Goal: Download file/media

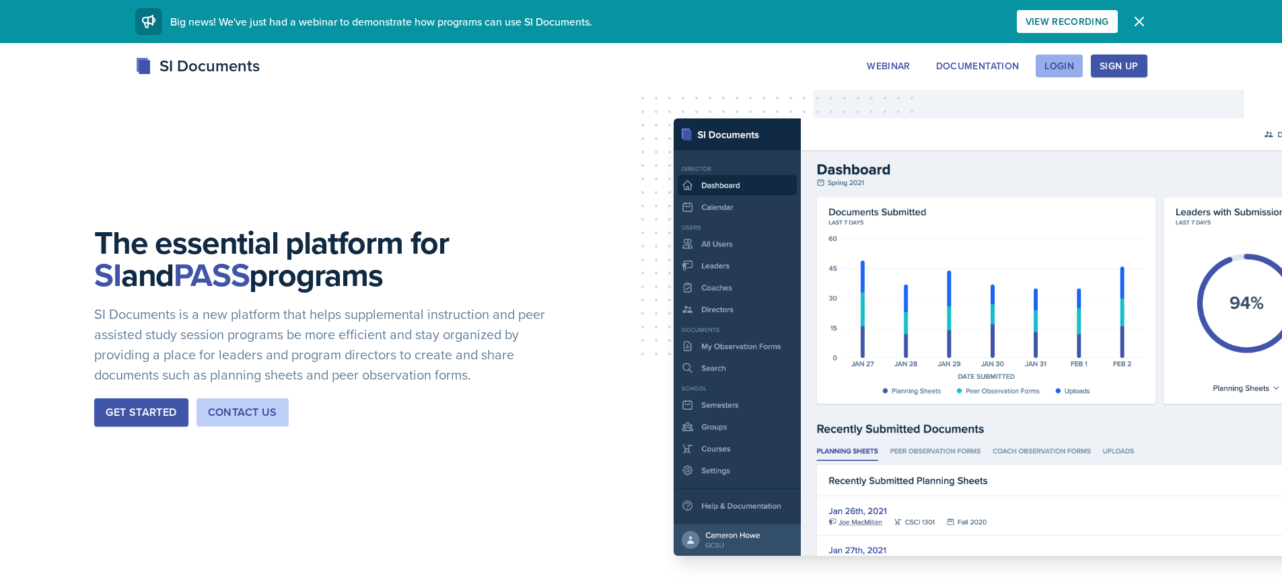
click at [1063, 68] on div "Login" at bounding box center [1060, 66] width 30 height 11
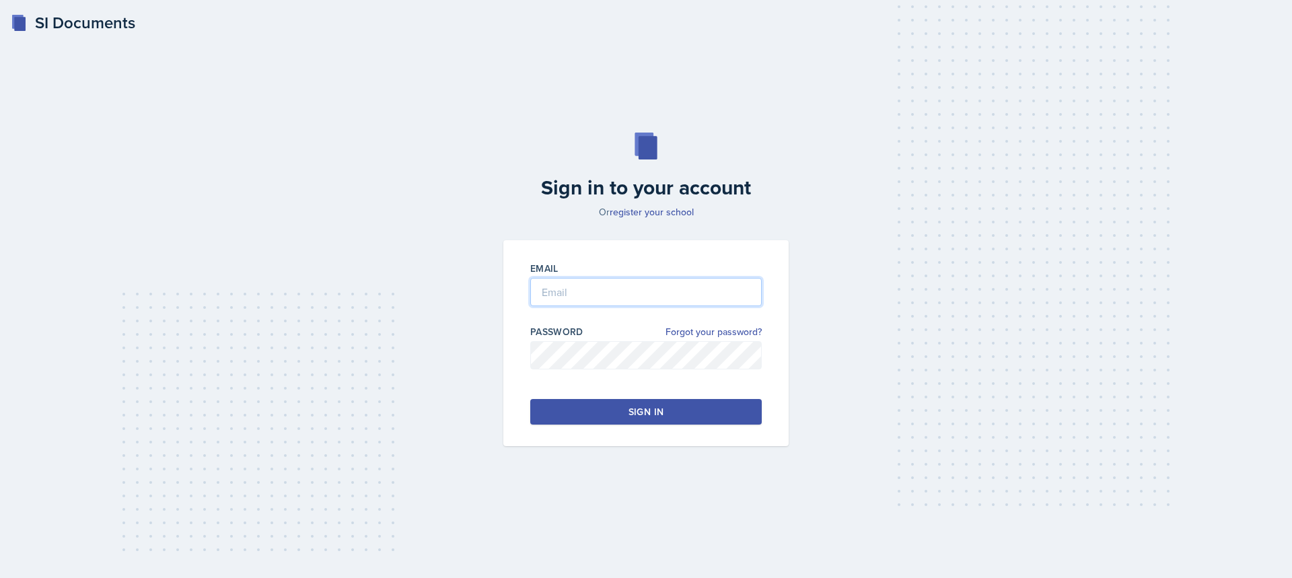
type input "[EMAIL_ADDRESS][DOMAIN_NAME]"
click at [621, 293] on input "[EMAIL_ADDRESS][DOMAIN_NAME]" at bounding box center [646, 292] width 232 height 28
click at [561, 406] on button "Sign in" at bounding box center [646, 412] width 232 height 26
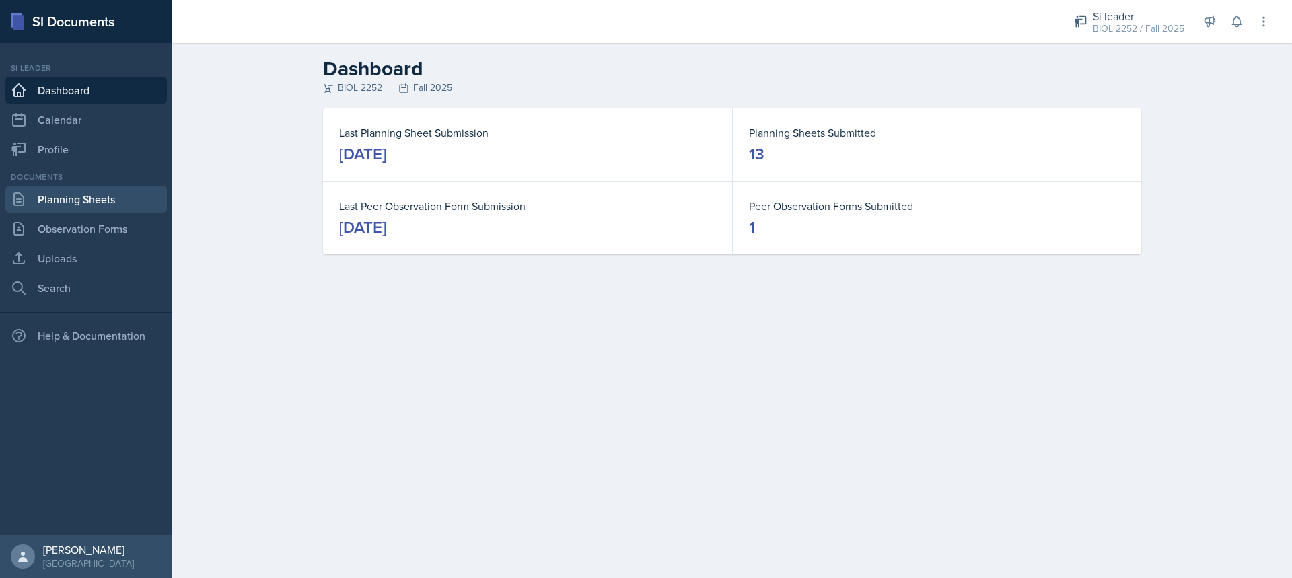
click at [88, 203] on link "Planning Sheets" at bounding box center [86, 199] width 162 height 27
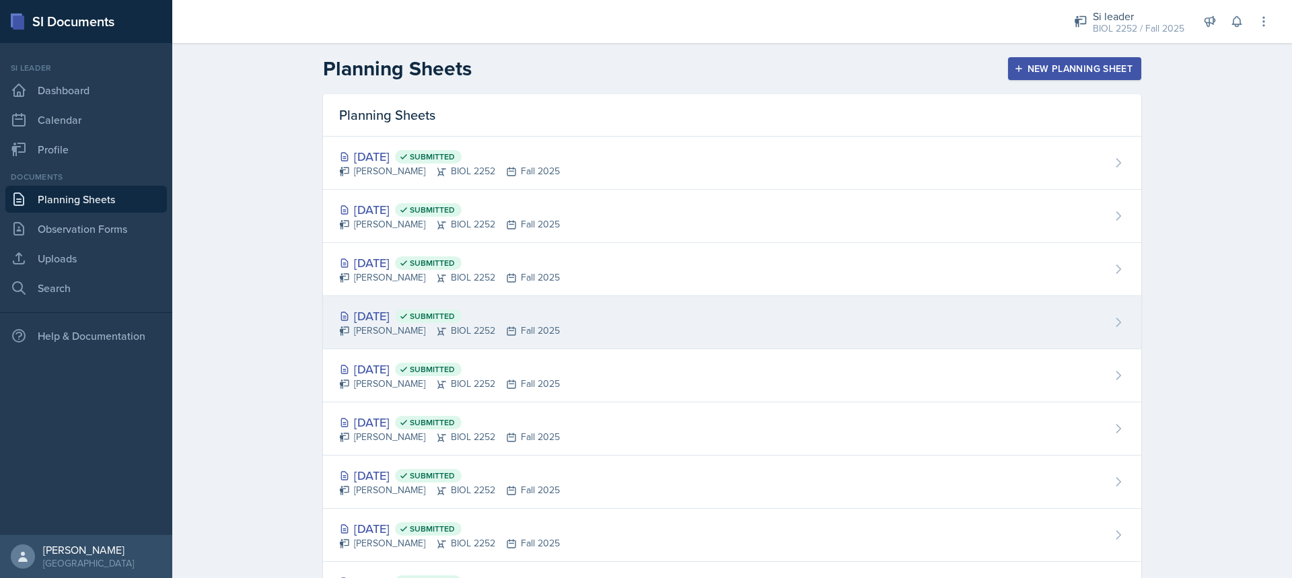
click at [428, 316] on div "[DATE] Submitted" at bounding box center [449, 316] width 221 height 18
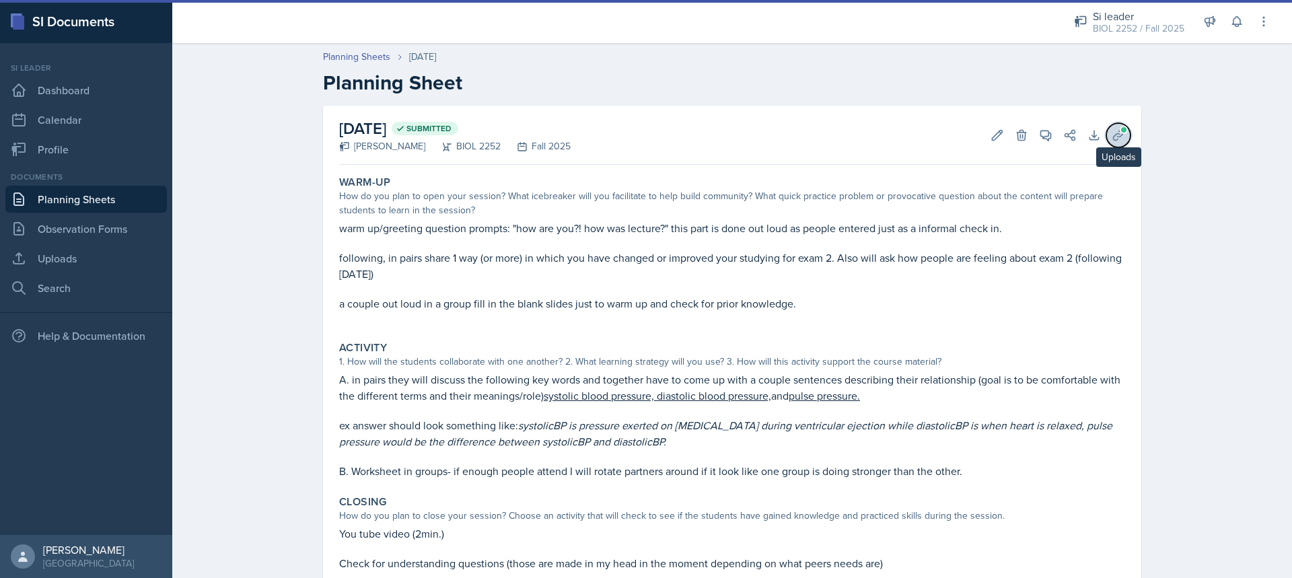
click at [1120, 130] on span at bounding box center [1124, 130] width 8 height 8
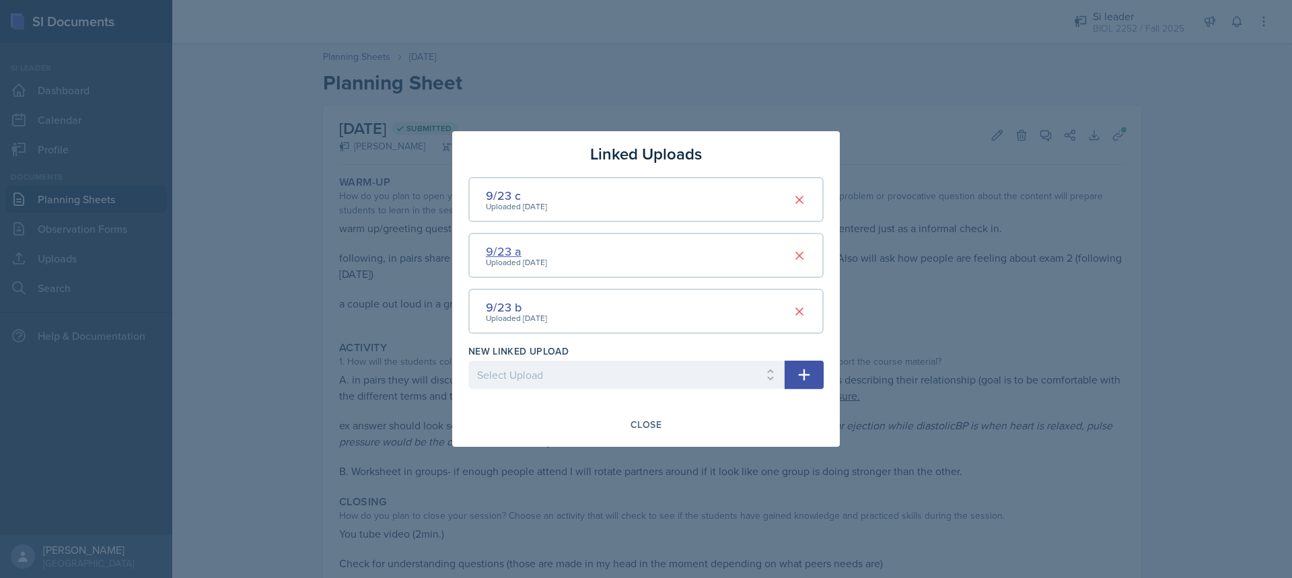
click at [501, 255] on div "9/23 a" at bounding box center [516, 251] width 61 height 18
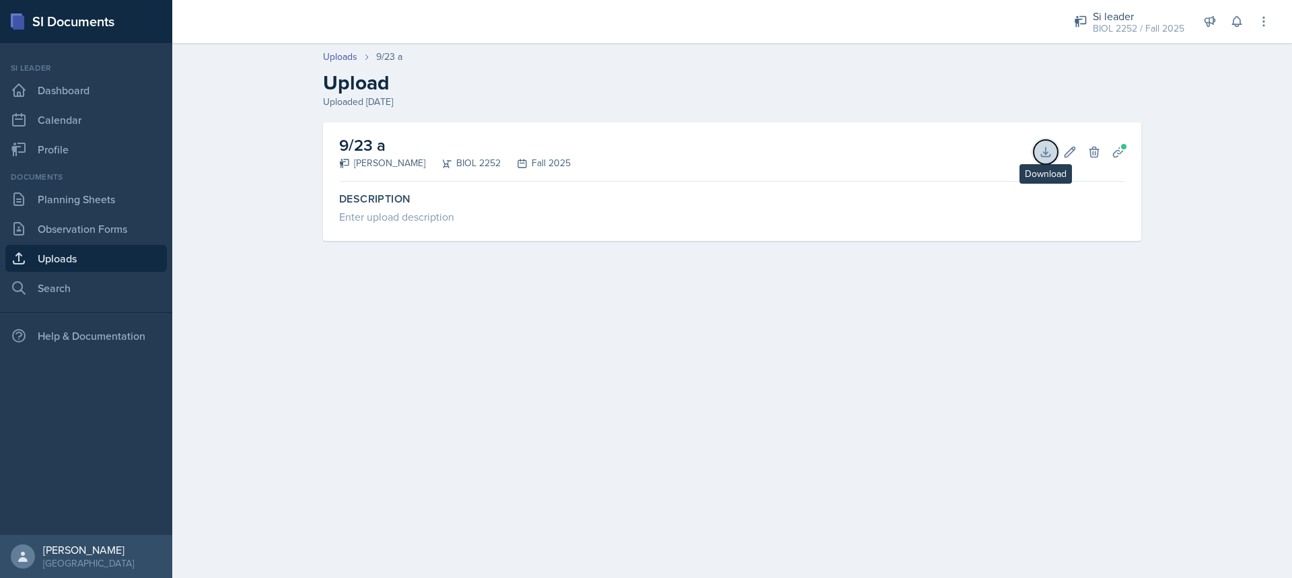
click at [1038, 156] on button "Download" at bounding box center [1046, 152] width 24 height 24
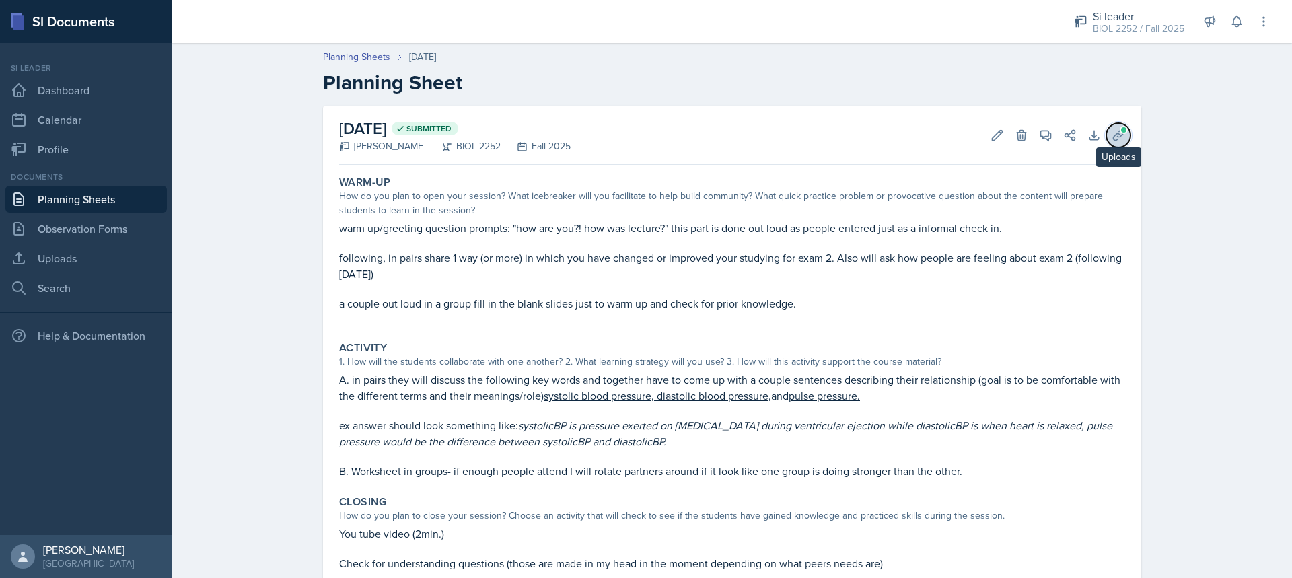
click at [1120, 133] on span at bounding box center [1124, 130] width 8 height 8
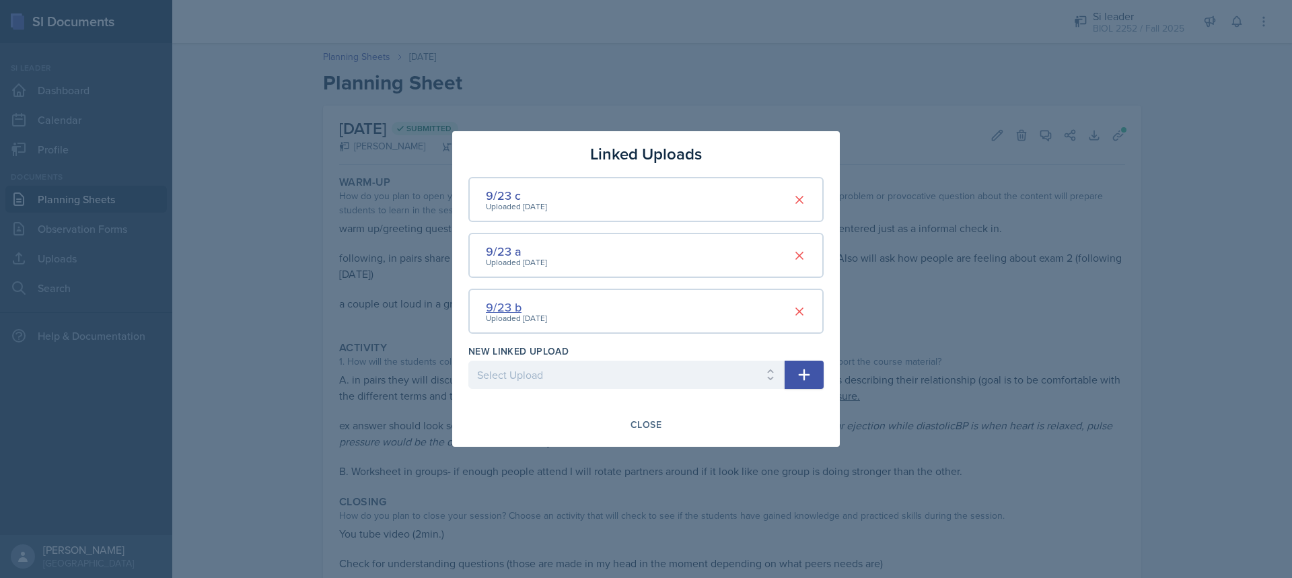
click at [511, 306] on div "9/23 b" at bounding box center [516, 307] width 61 height 18
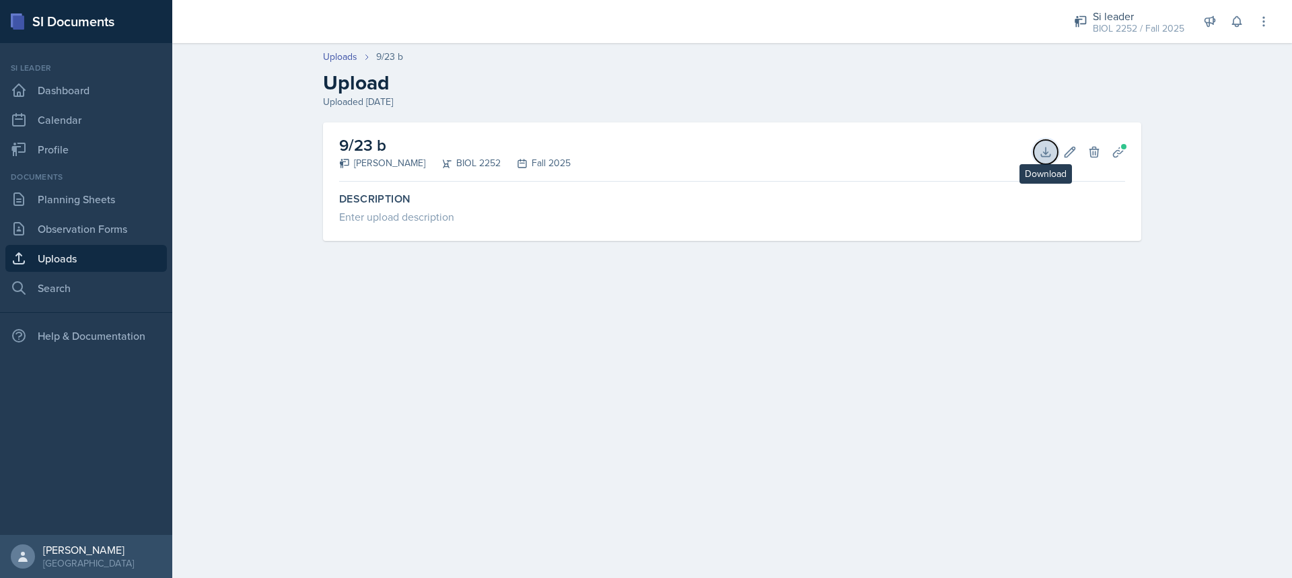
click at [1038, 151] on button "Download" at bounding box center [1046, 152] width 24 height 24
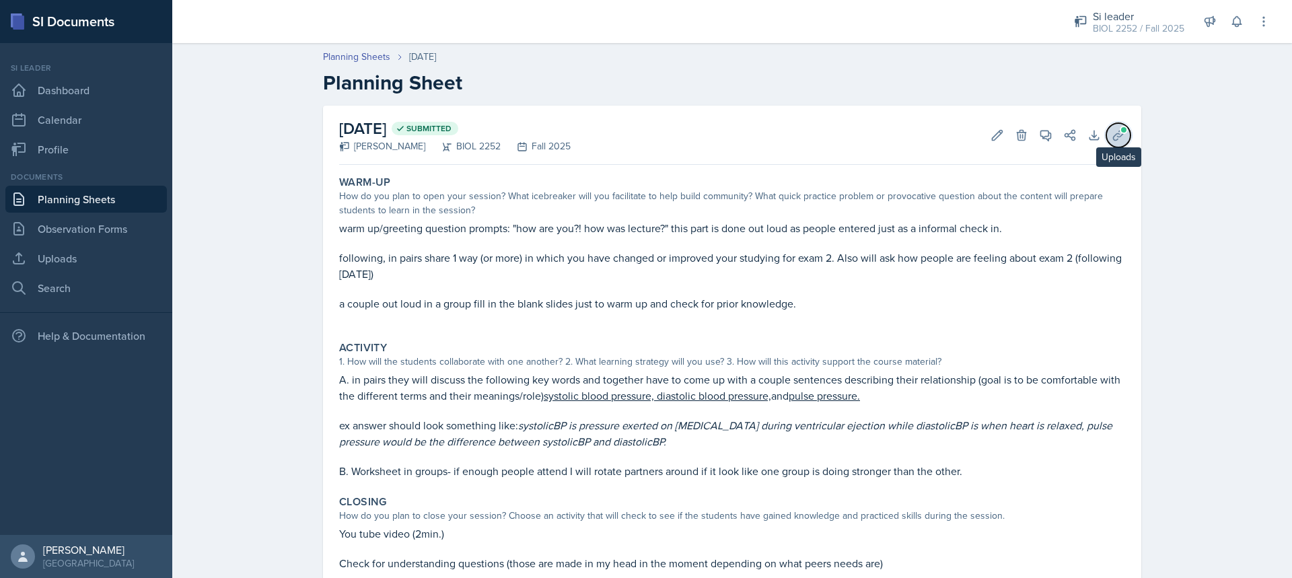
click at [1116, 135] on icon at bounding box center [1118, 135] width 10 height 10
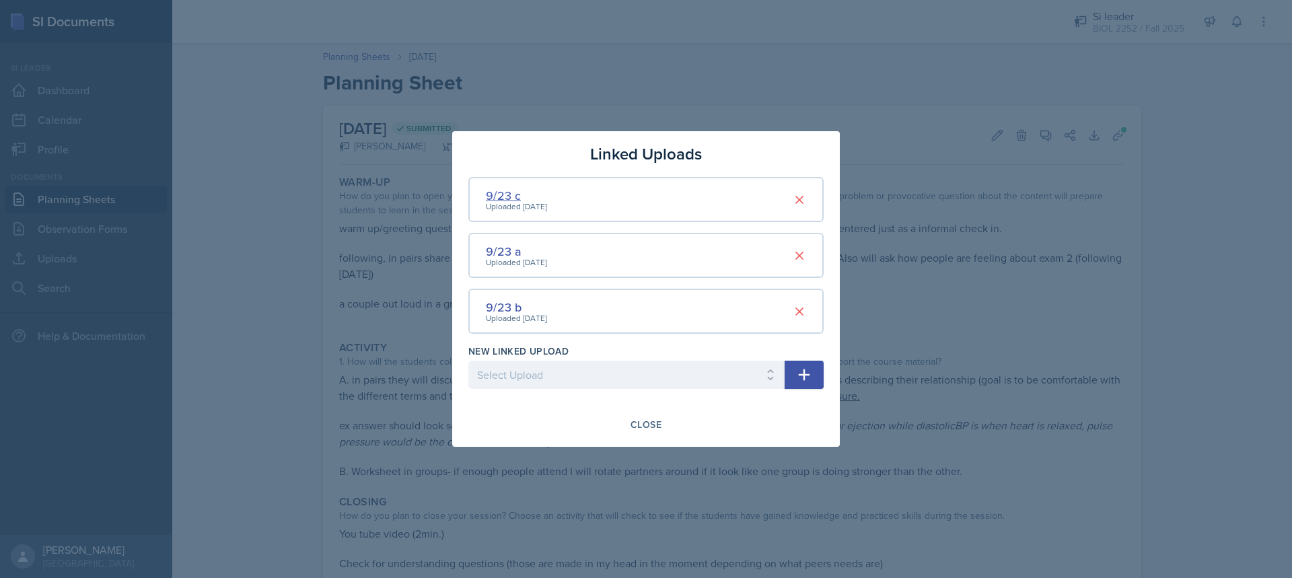
click at [506, 200] on div "9/23 c" at bounding box center [516, 195] width 61 height 18
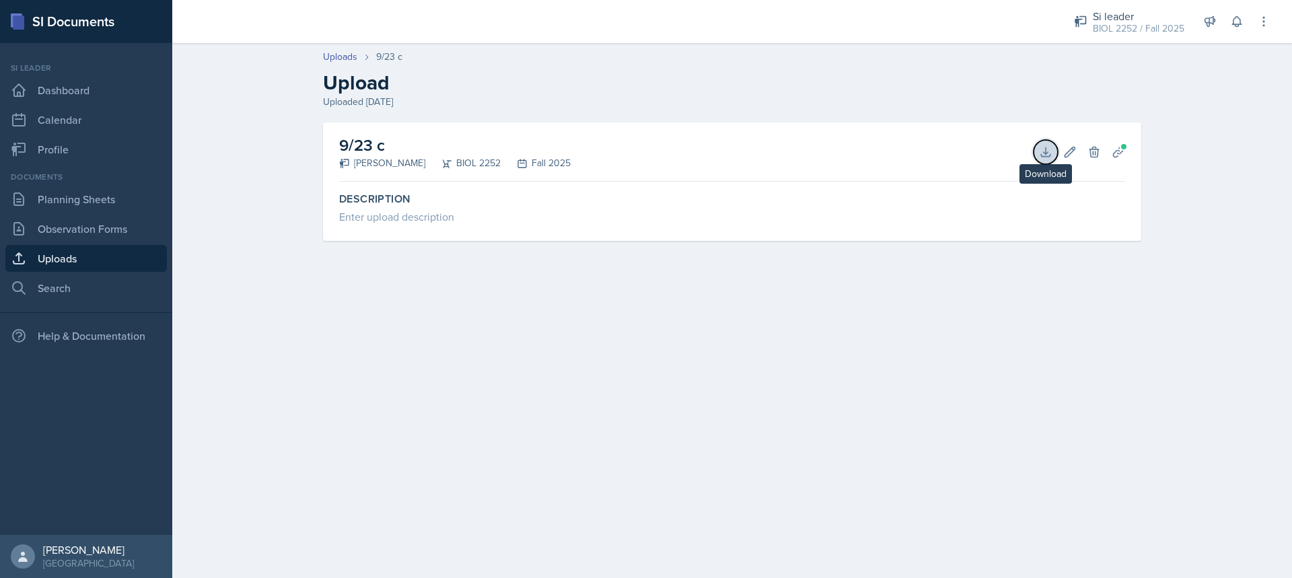
click at [1048, 149] on icon at bounding box center [1045, 151] width 13 height 13
